Goal: Find contact information: Obtain details needed to contact an individual or organization

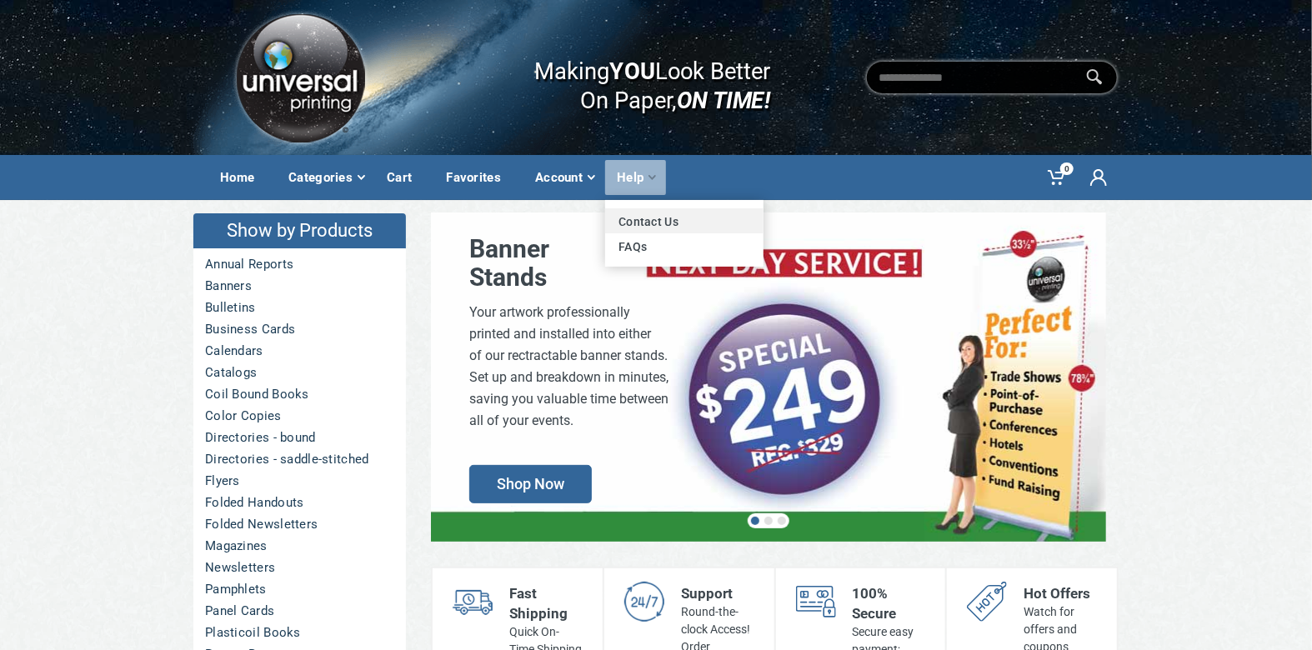
click at [620, 217] on link "Contact Us" at bounding box center [684, 220] width 158 height 25
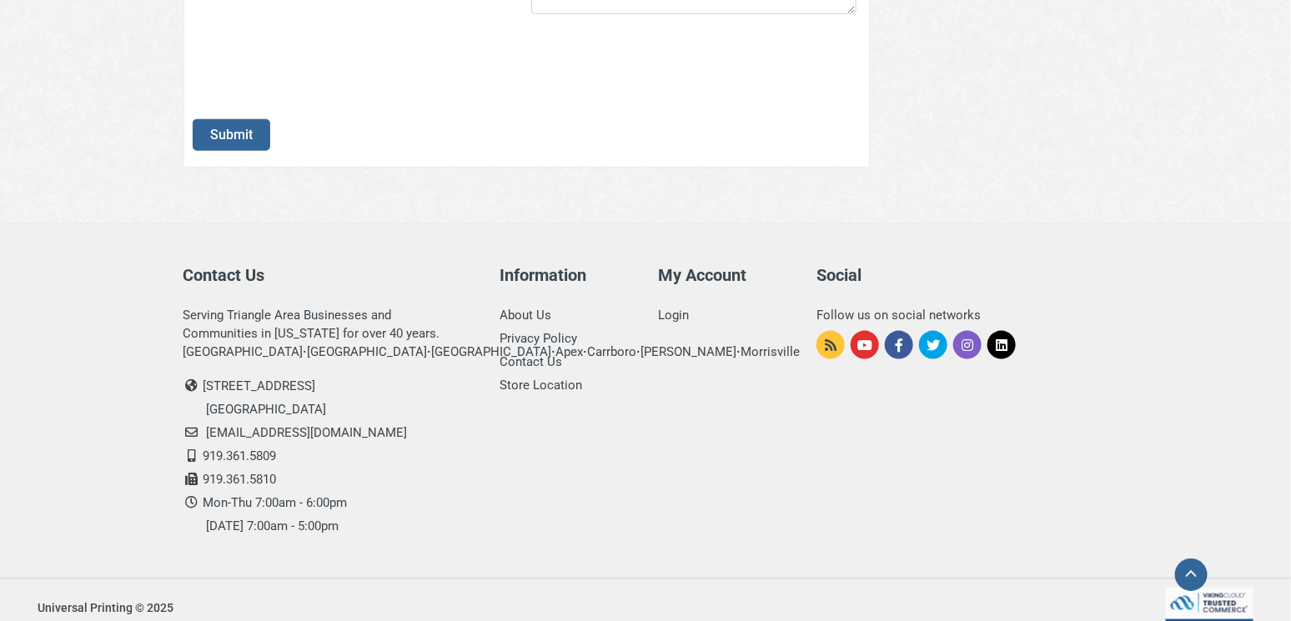
scroll to position [648, 0]
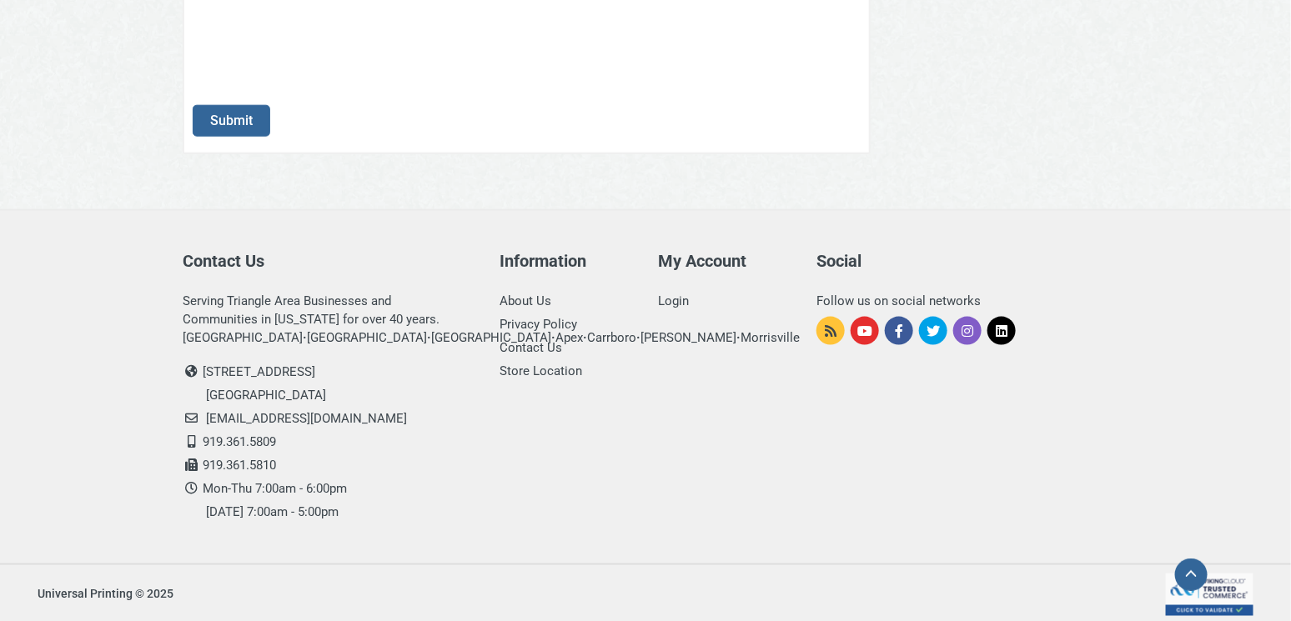
drag, startPoint x: 206, startPoint y: 368, endPoint x: 321, endPoint y: 365, distance: 115.1
click at [321, 365] on li "[STREET_ADDRESS]" at bounding box center [329, 371] width 292 height 23
copy li "[STREET_ADDRESS]"
drag, startPoint x: 207, startPoint y: 394, endPoint x: 243, endPoint y: 390, distance: 36.9
click at [243, 390] on li "[GEOGRAPHIC_DATA]" at bounding box center [340, 395] width 268 height 23
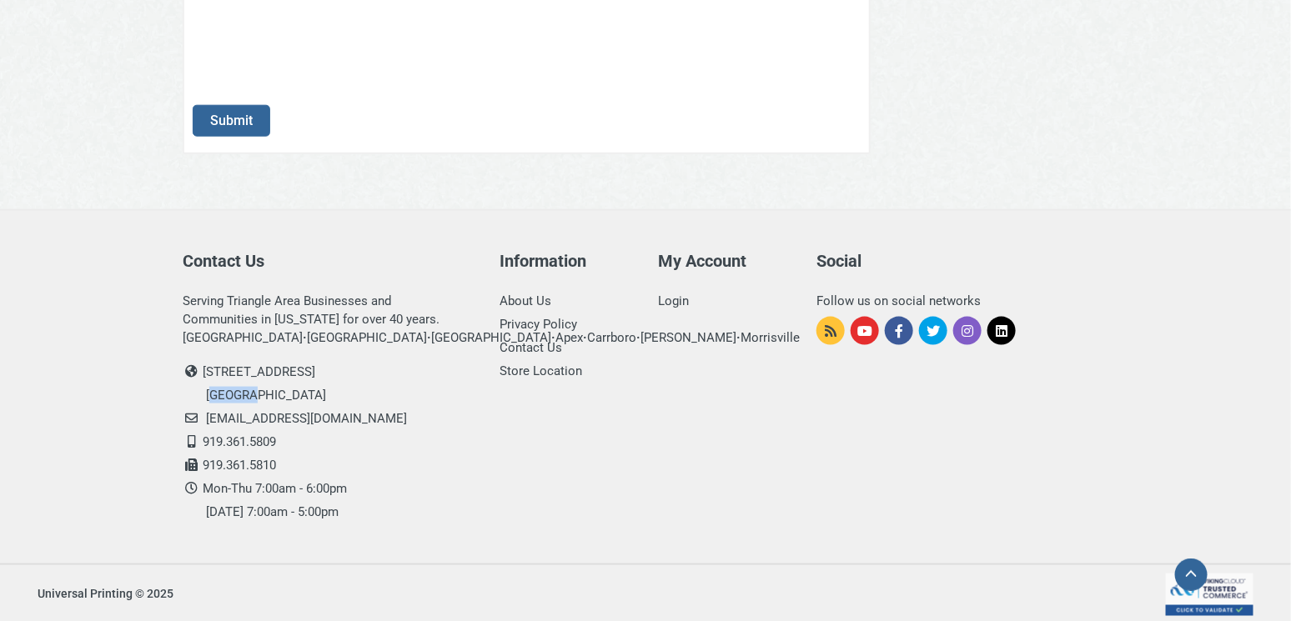
copy li "[GEOGRAPHIC_DATA]"
drag, startPoint x: 270, startPoint y: 389, endPoint x: 314, endPoint y: 389, distance: 43.4
click at [314, 389] on li "[GEOGRAPHIC_DATA]" at bounding box center [340, 395] width 268 height 23
copy li "27713"
drag, startPoint x: 253, startPoint y: 395, endPoint x: 267, endPoint y: 392, distance: 13.8
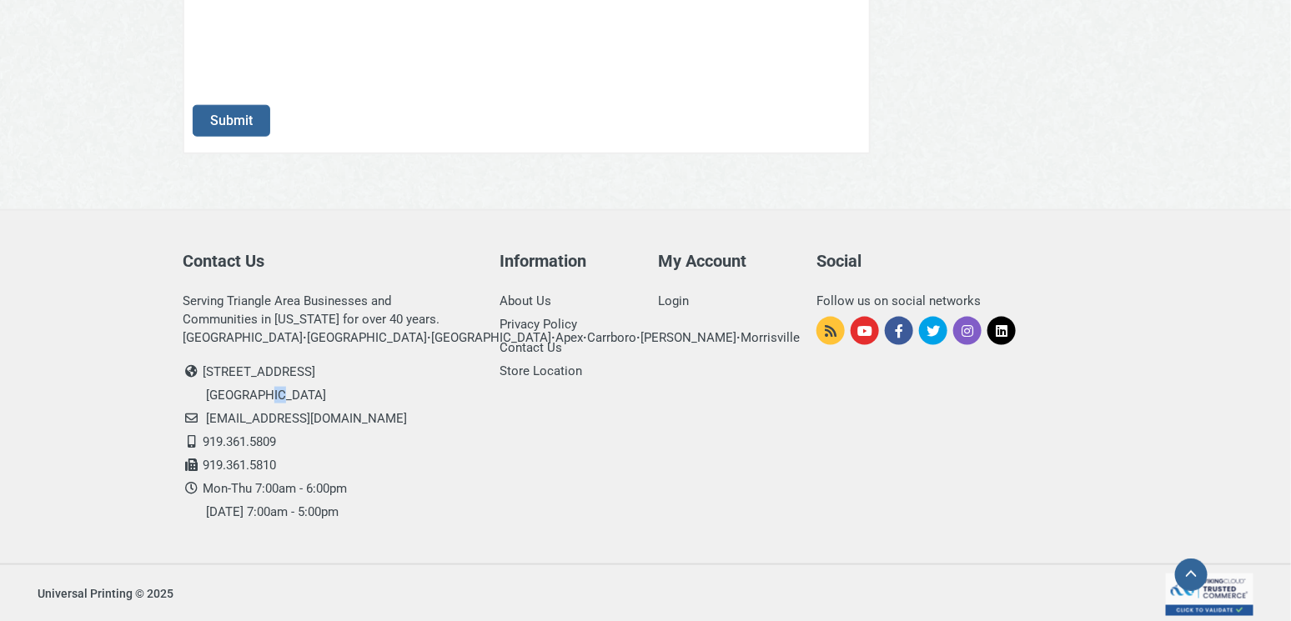
click at [267, 392] on li "[GEOGRAPHIC_DATA]" at bounding box center [340, 395] width 268 height 23
copy li "NC"
